Goal: Information Seeking & Learning: Learn about a topic

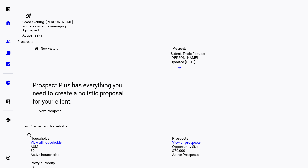
click at [9, 44] on eth-mat-symbol "group" at bounding box center [8, 41] width 5 height 5
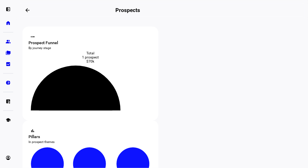
click at [88, 96] on icon at bounding box center [75, 92] width 73 height 37
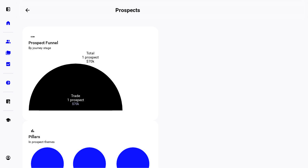
click at [93, 79] on icon at bounding box center [76, 86] width 94 height 47
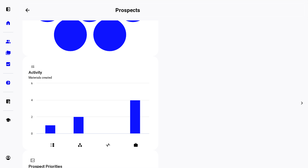
scroll to position [112, 0]
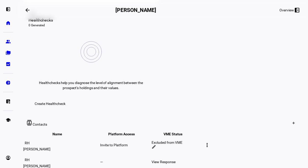
scroll to position [208, 0]
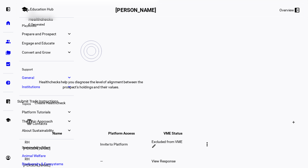
click at [9, 101] on eth-mat-symbol "list_alt_add" at bounding box center [8, 101] width 5 height 5
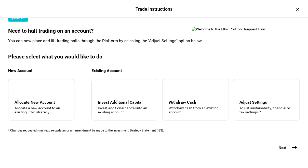
scroll to position [187, 0]
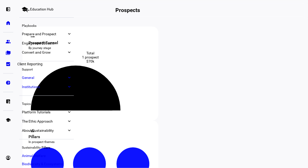
click at [8, 60] on link "bid_landscape Client Reporting" at bounding box center [8, 64] width 10 height 10
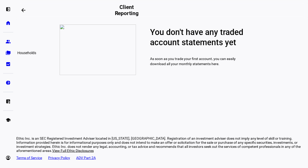
click at [6, 52] on eth-mat-symbol "folder_copy" at bounding box center [8, 52] width 5 height 5
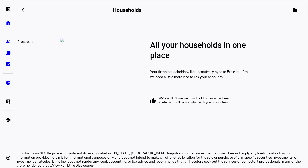
click at [7, 45] on link "group Prospects" at bounding box center [8, 41] width 10 height 10
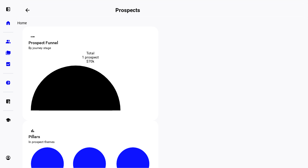
click at [8, 23] on eth-mat-symbol "home" at bounding box center [8, 22] width 5 height 5
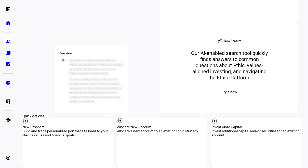
scroll to position [442, 0]
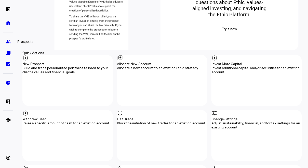
click at [7, 40] on eth-mat-symbol "group" at bounding box center [8, 41] width 5 height 5
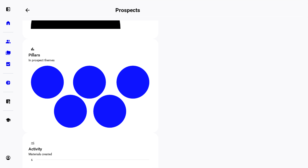
scroll to position [152, 0]
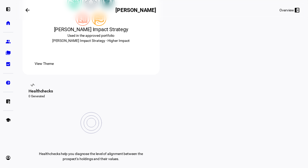
scroll to position [99, 0]
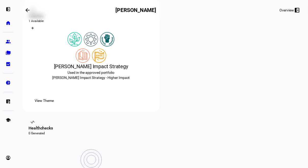
click at [54, 105] on span "View Theme" at bounding box center [44, 100] width 19 height 10
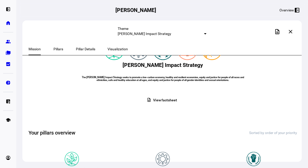
scroll to position [10, 0]
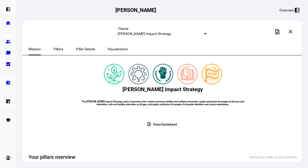
click at [152, 129] on span at bounding box center [163, 124] width 40 height 10
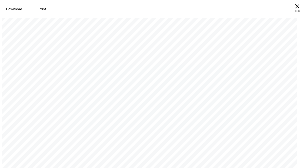
scroll to position [0, 0]
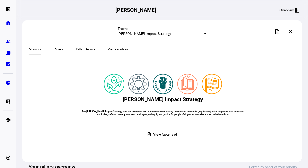
click at [61, 48] on div "Pillars" at bounding box center [58, 49] width 23 height 12
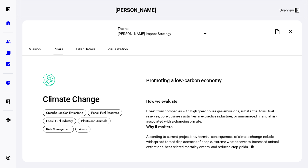
click at [81, 49] on span "Pillar Details" at bounding box center [85, 49] width 19 height 4
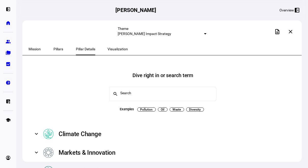
click at [109, 49] on span "Visualization" at bounding box center [117, 49] width 20 height 4
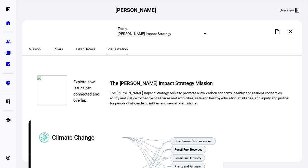
click at [79, 50] on span "Pillar Details" at bounding box center [85, 49] width 19 height 4
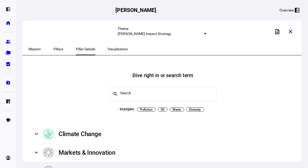
click at [47, 48] on div "Pillars" at bounding box center [58, 49] width 23 height 12
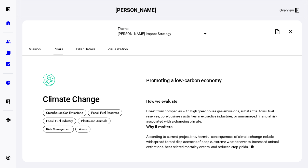
click at [39, 50] on span "Mission" at bounding box center [35, 49] width 12 height 4
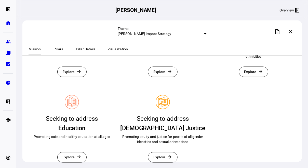
scroll to position [207, 0]
